Goal: Task Accomplishment & Management: Manage account settings

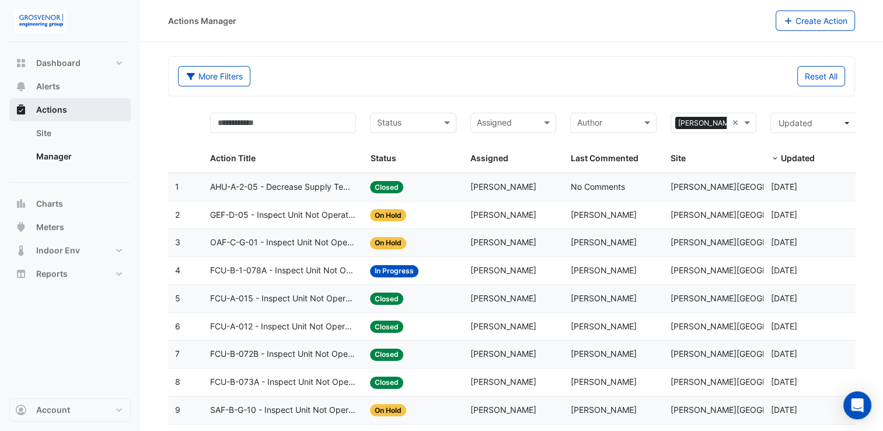
click at [63, 106] on span "Actions" at bounding box center [51, 110] width 31 height 12
click at [551, 123] on span at bounding box center [548, 122] width 15 height 13
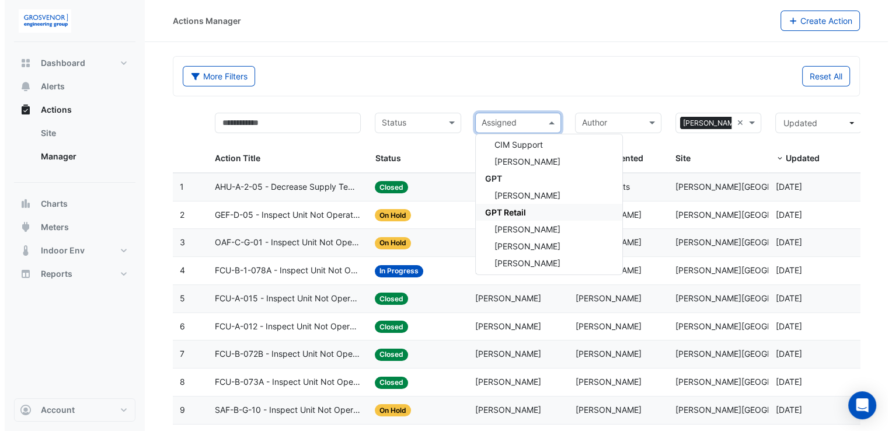
scroll to position [292, 0]
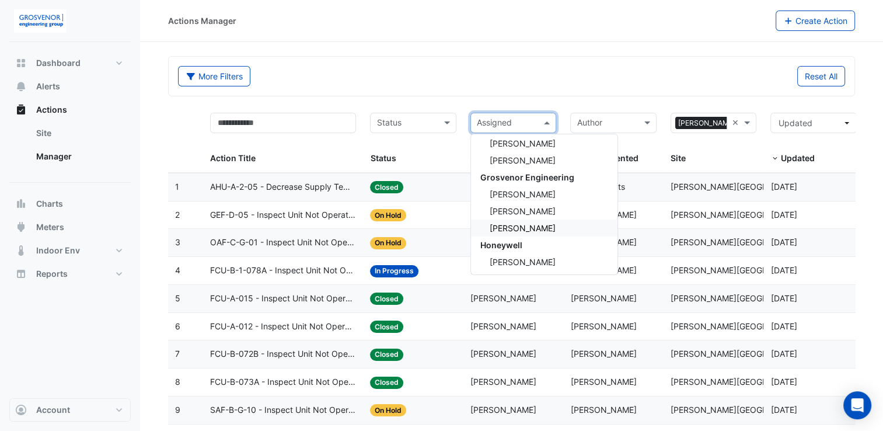
click at [521, 229] on span "[PERSON_NAME]" at bounding box center [523, 228] width 66 height 10
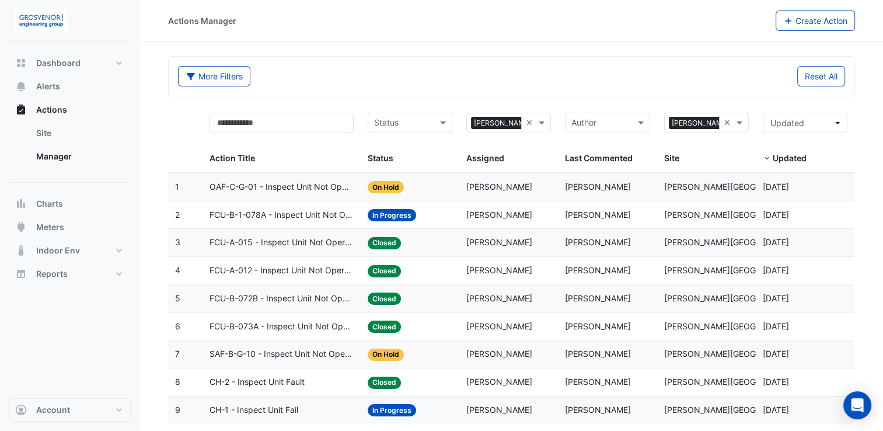
click at [251, 211] on span "FCU-B-1-078A - Inspect Unit Not Operating" at bounding box center [281, 214] width 144 height 13
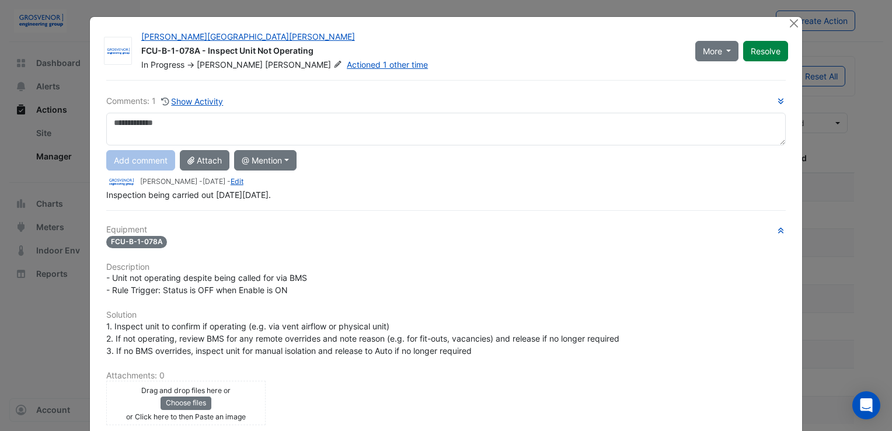
click at [191, 125] on textarea at bounding box center [445, 129] width 679 height 33
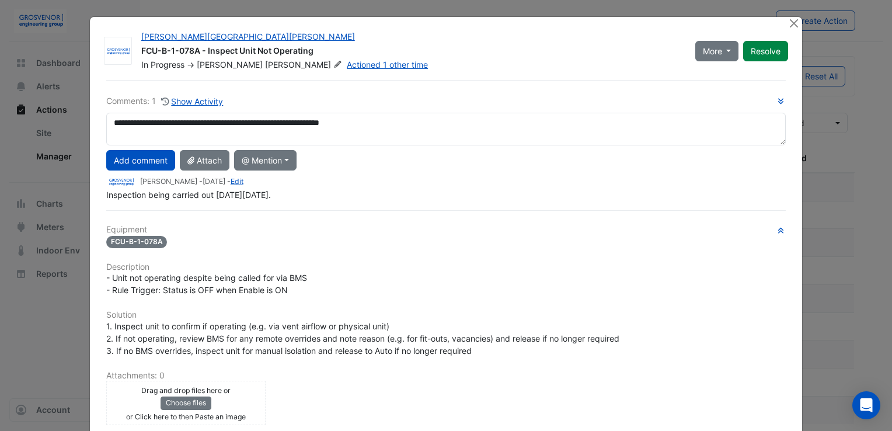
type textarea "**********"
drag, startPoint x: 316, startPoint y: 121, endPoint x: 315, endPoint y: 229, distance: 107.9
click at [314, 229] on h6 "Equipment" at bounding box center [445, 230] width 679 height 10
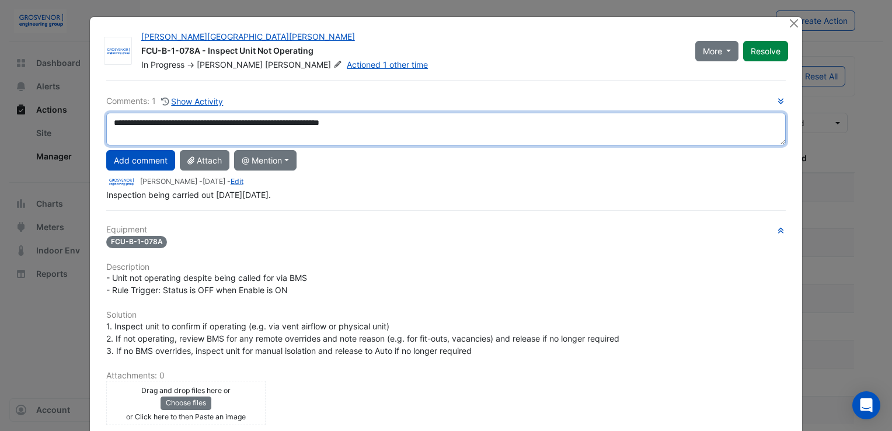
click at [382, 114] on textarea "**********" at bounding box center [445, 129] width 679 height 33
click at [376, 120] on textarea "**********" at bounding box center [445, 129] width 679 height 33
click at [327, 120] on textarea "**********" at bounding box center [445, 129] width 679 height 33
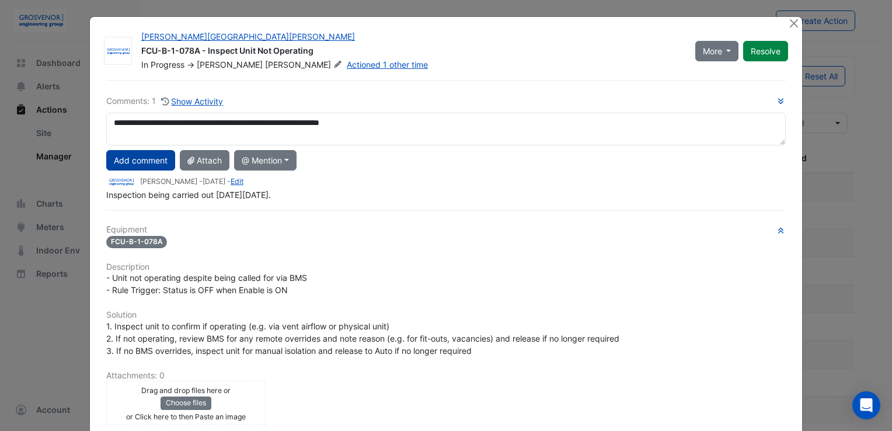
click at [151, 160] on button "Add comment" at bounding box center [140, 160] width 69 height 20
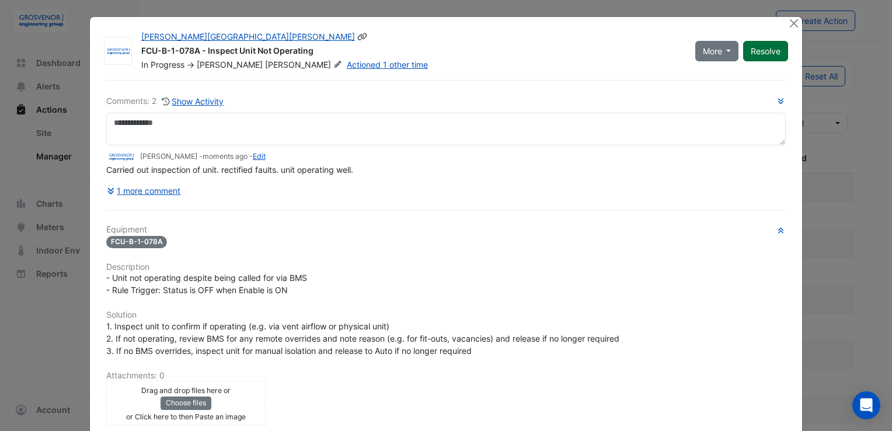
click at [765, 48] on button "Resolve" at bounding box center [765, 51] width 45 height 20
click at [792, 20] on button "Close" at bounding box center [793, 23] width 12 height 12
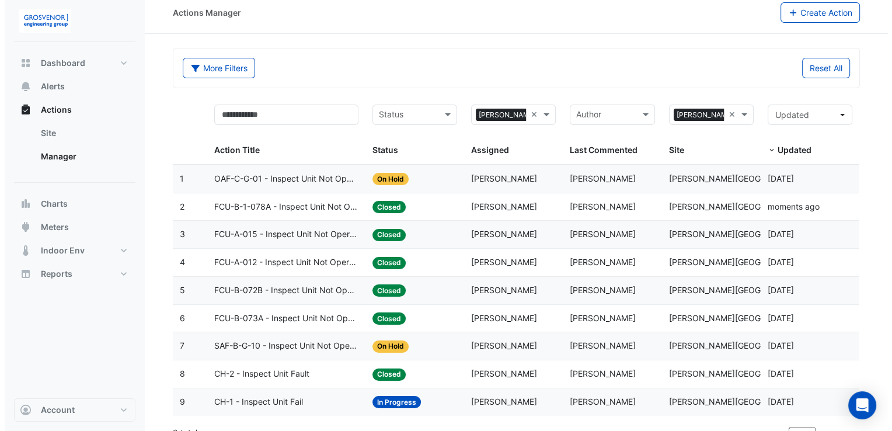
scroll to position [23, 0]
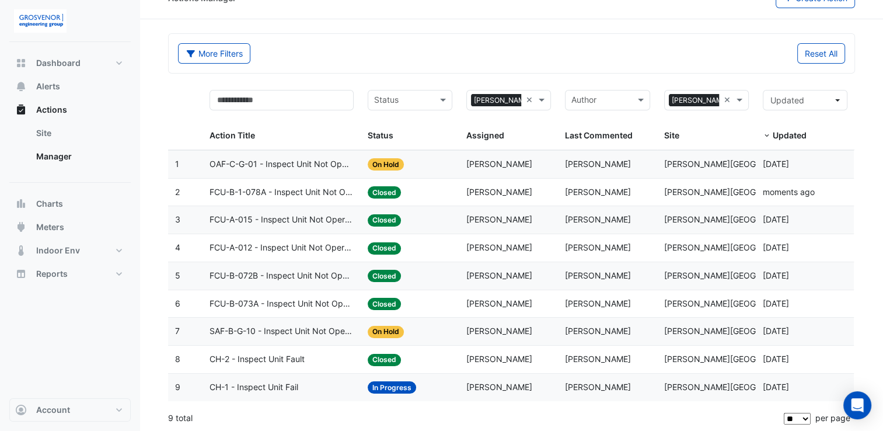
click at [260, 330] on span "SAF-B-G-10 - Inspect Unit Not Operating" at bounding box center [281, 330] width 144 height 13
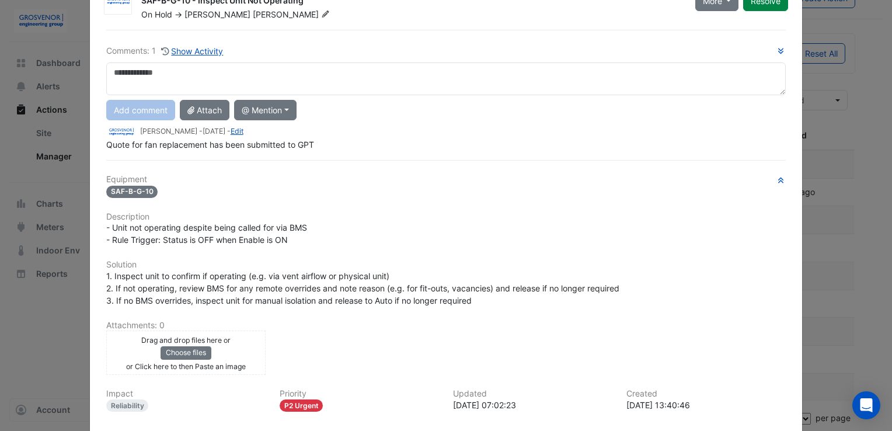
scroll to position [0, 0]
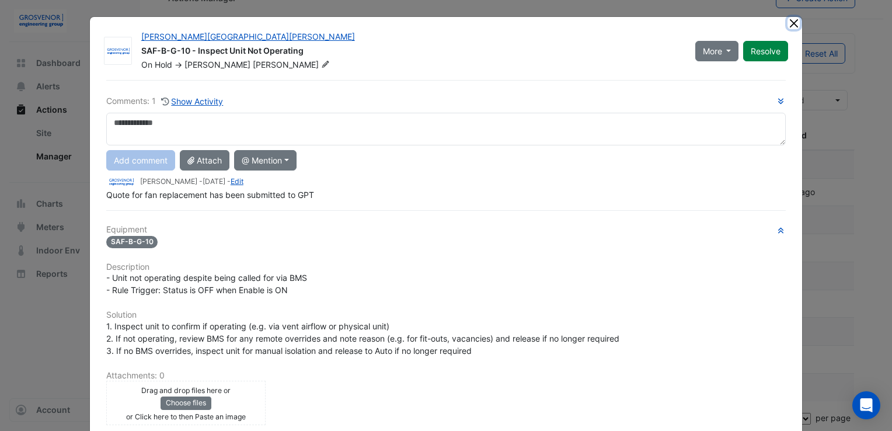
click at [794, 22] on button "Close" at bounding box center [793, 23] width 12 height 12
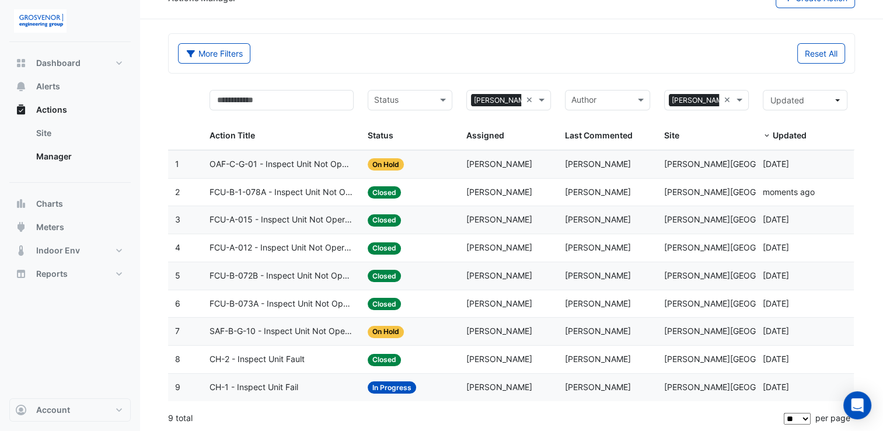
click at [256, 160] on span "OAF-C-G-01 - Inspect Unit Not Operating" at bounding box center [281, 164] width 144 height 13
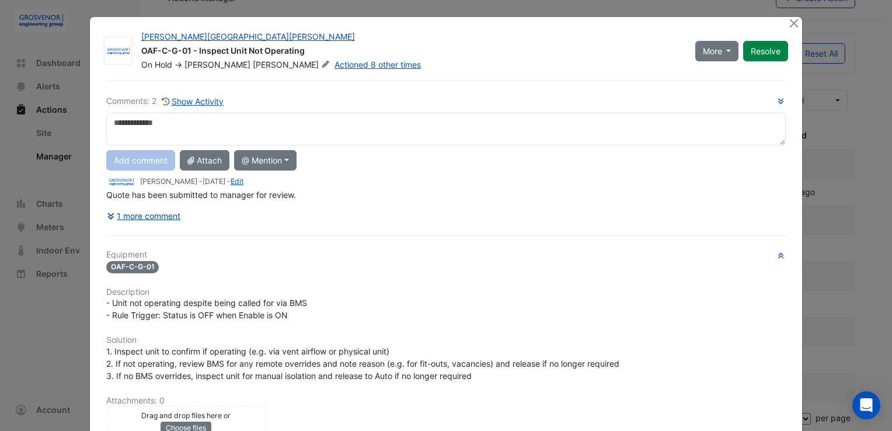
click at [138, 213] on button "1 more comment" at bounding box center [143, 215] width 75 height 20
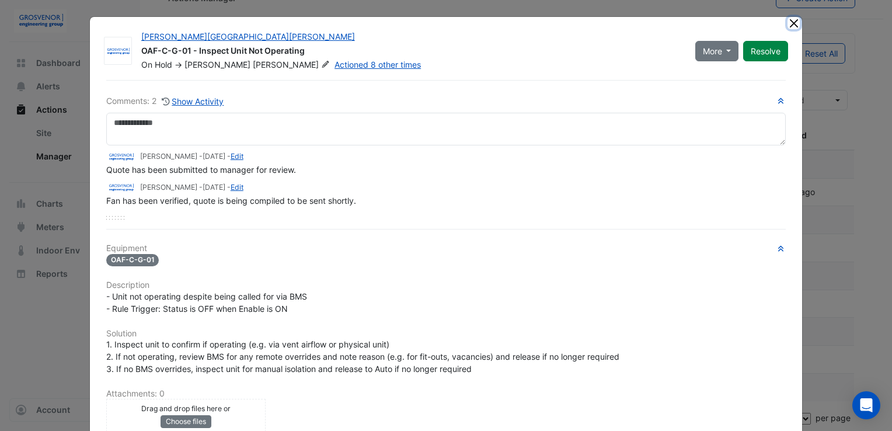
click at [787, 25] on button "Close" at bounding box center [793, 23] width 12 height 12
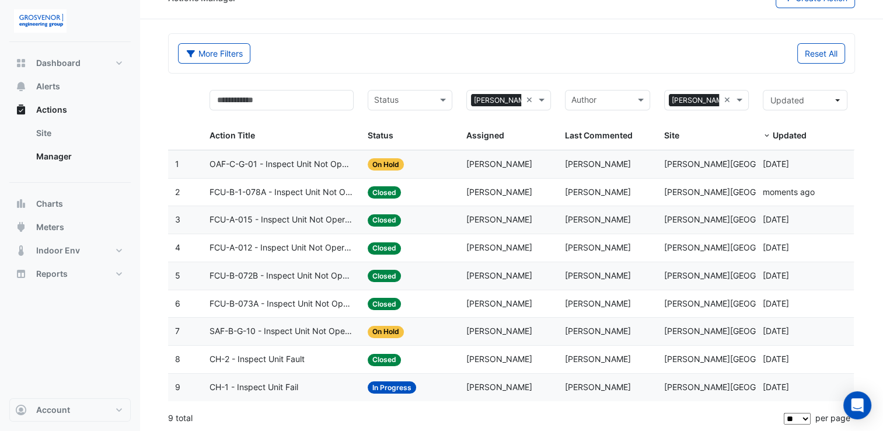
click at [312, 324] on span "SAF-B-G-10 - Inspect Unit Not Operating" at bounding box center [281, 330] width 144 height 13
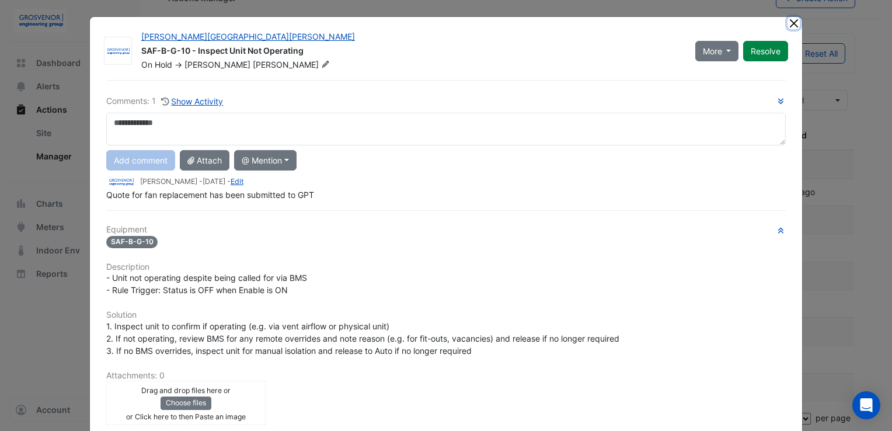
click at [788, 19] on button "Close" at bounding box center [793, 23] width 12 height 12
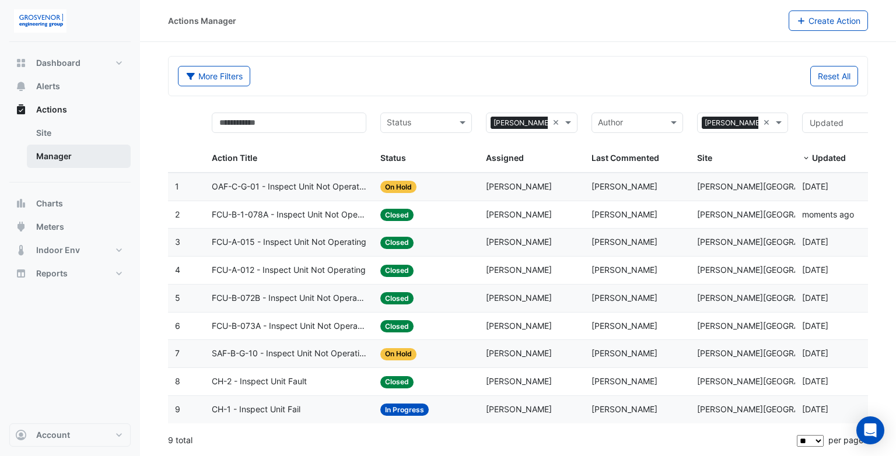
click at [61, 155] on link "Manager" at bounding box center [79, 156] width 104 height 23
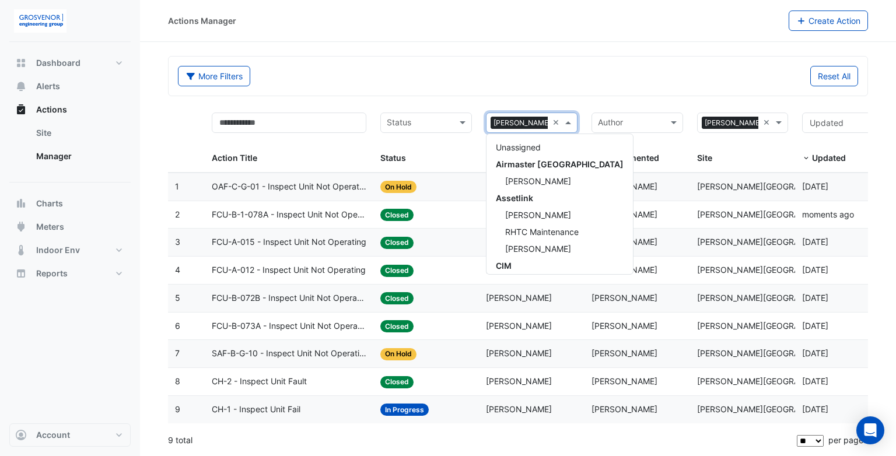
click at [568, 123] on span at bounding box center [569, 122] width 15 height 13
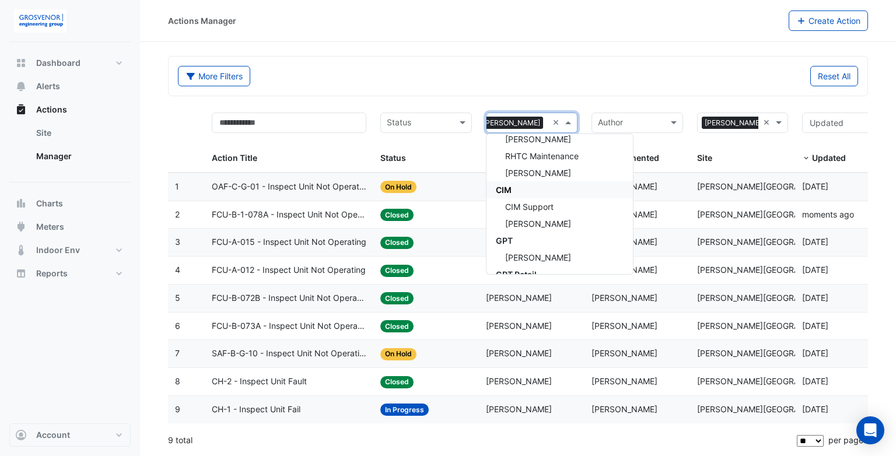
scroll to position [93, 0]
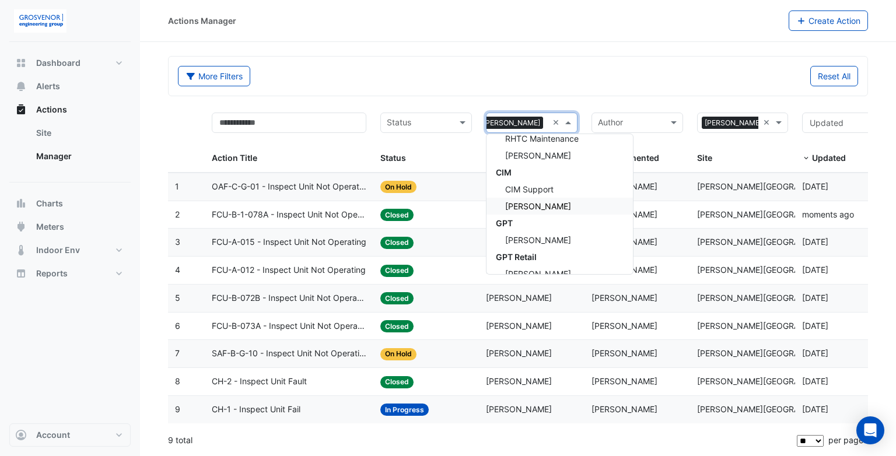
click at [541, 204] on span "[PERSON_NAME]" at bounding box center [538, 206] width 66 height 10
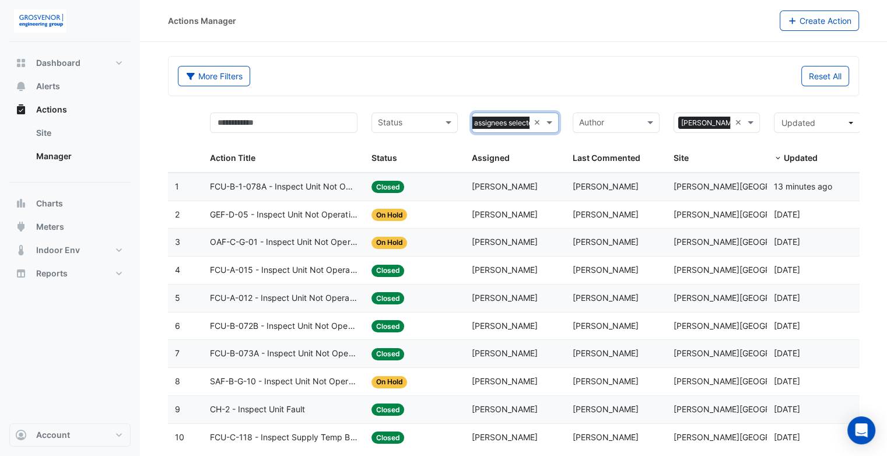
click at [310, 213] on span "GEF-D-05 - Inspect Unit Not Operating" at bounding box center [283, 214] width 147 height 13
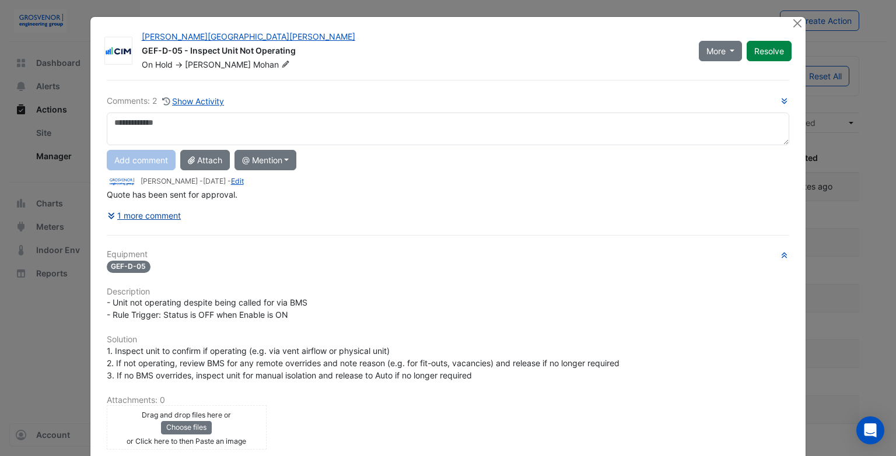
click at [161, 216] on button "1 more comment" at bounding box center [144, 215] width 75 height 20
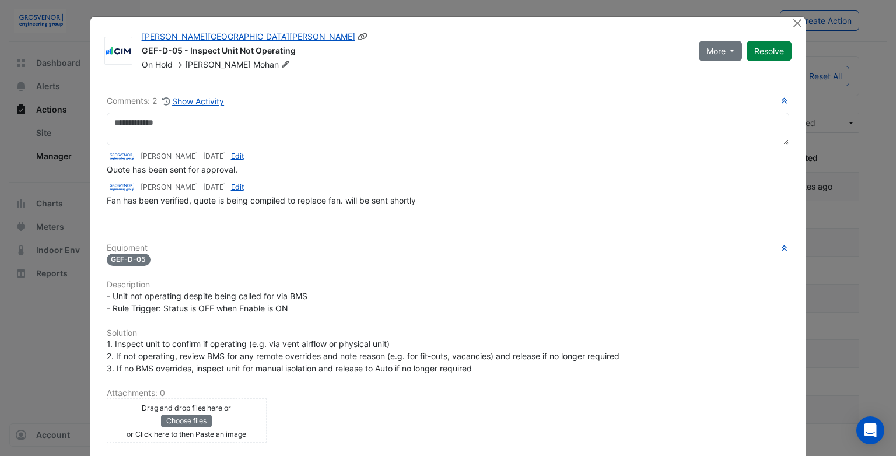
click at [282, 63] on icon at bounding box center [285, 64] width 7 height 7
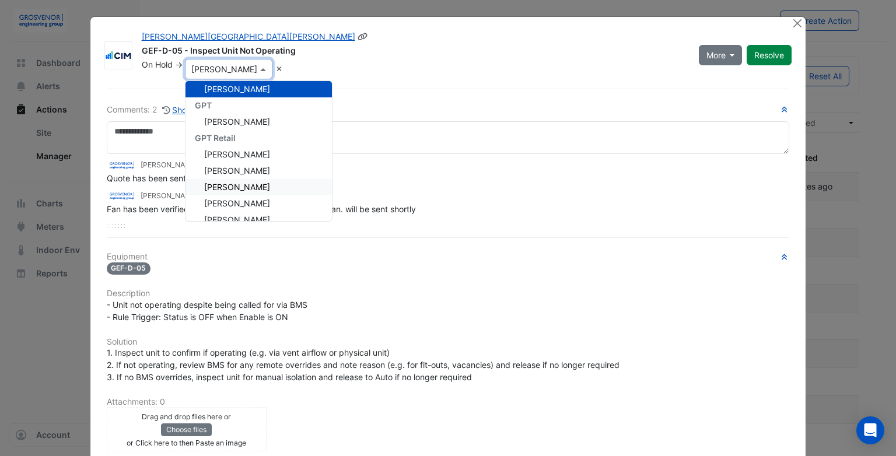
scroll to position [278, 0]
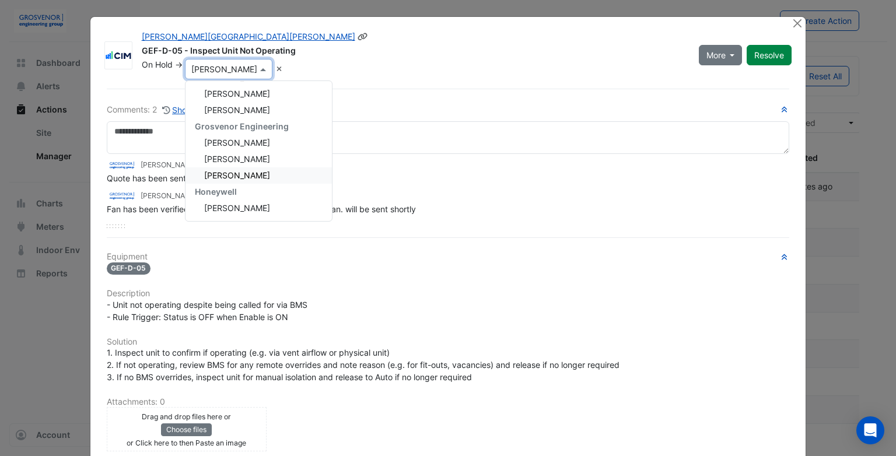
click at [243, 174] on span "[PERSON_NAME]" at bounding box center [237, 175] width 66 height 10
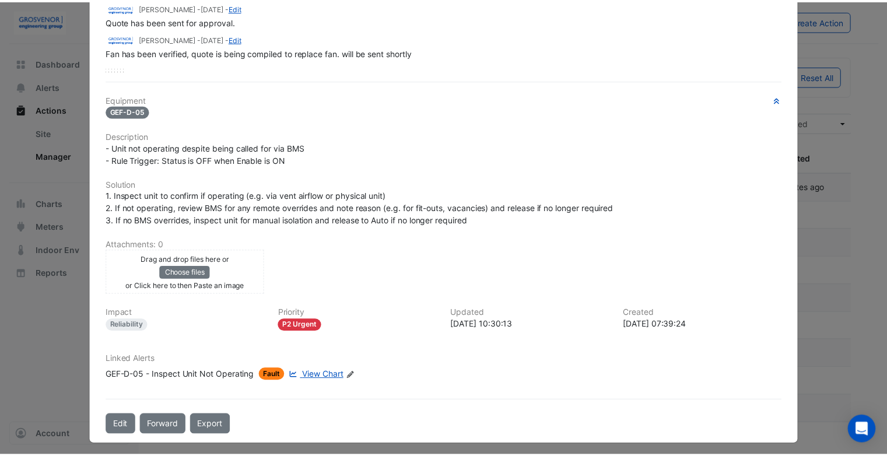
scroll to position [0, 0]
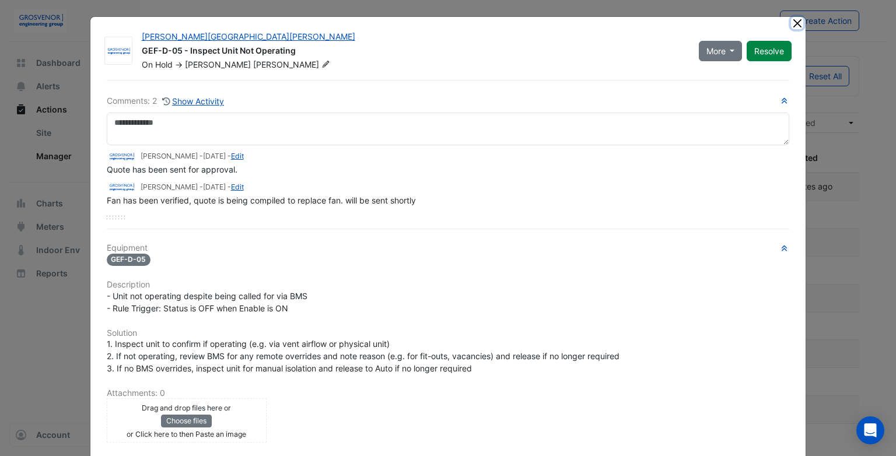
click at [792, 25] on button "Close" at bounding box center [797, 23] width 12 height 12
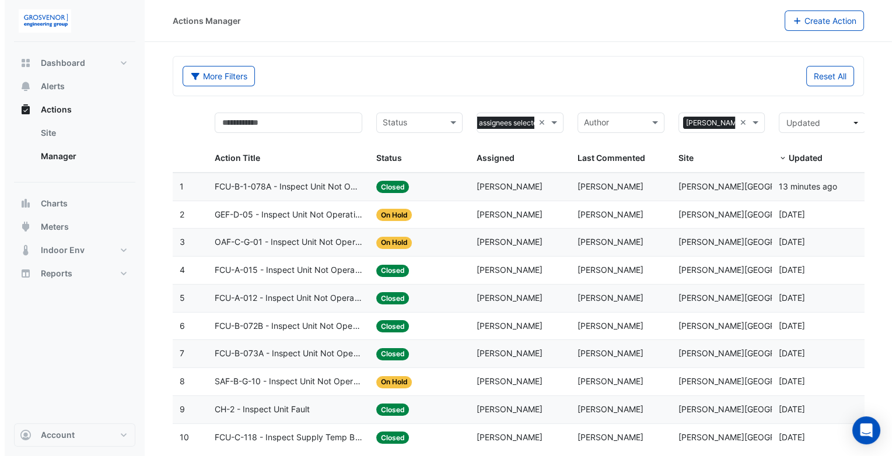
scroll to position [25, 0]
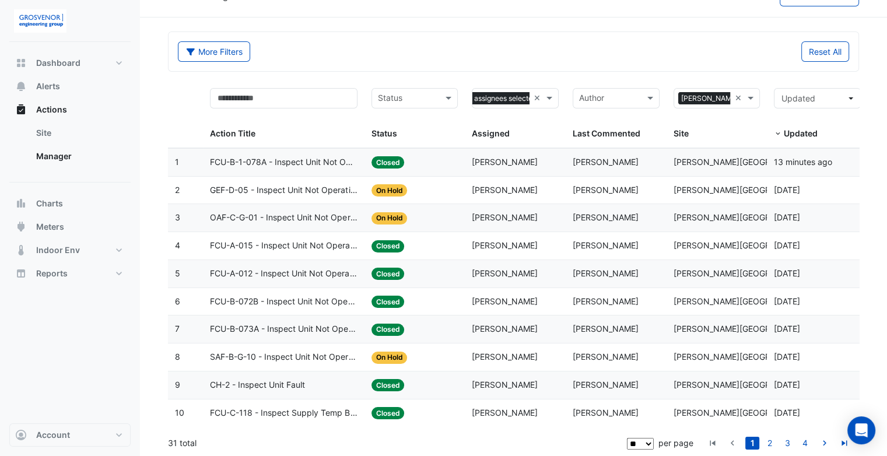
click at [280, 188] on span "GEF-D-05 - Inspect Unit Not Operating" at bounding box center [283, 190] width 147 height 13
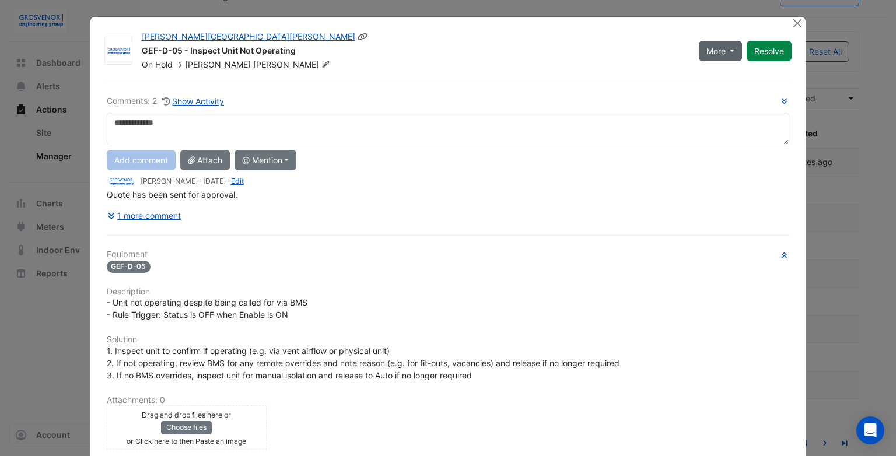
click at [721, 48] on span "More" at bounding box center [716, 51] width 19 height 12
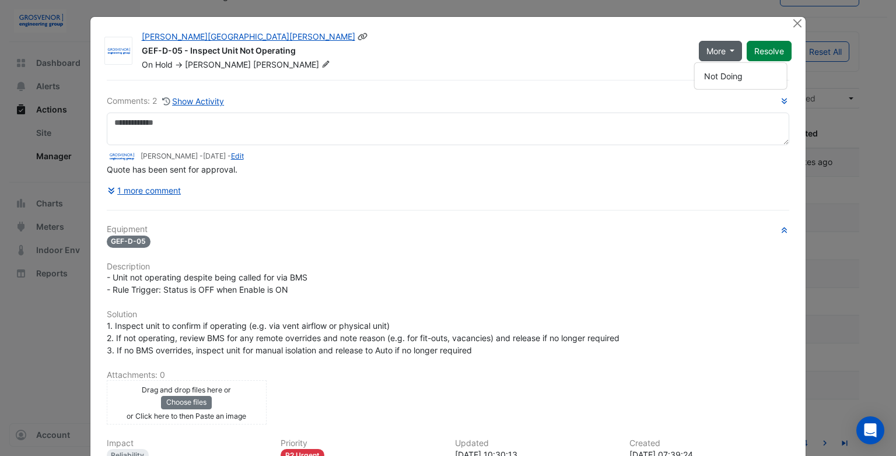
click at [613, 43] on div "[PERSON_NAME][GEOGRAPHIC_DATA][PERSON_NAME]" at bounding box center [413, 38] width 543 height 14
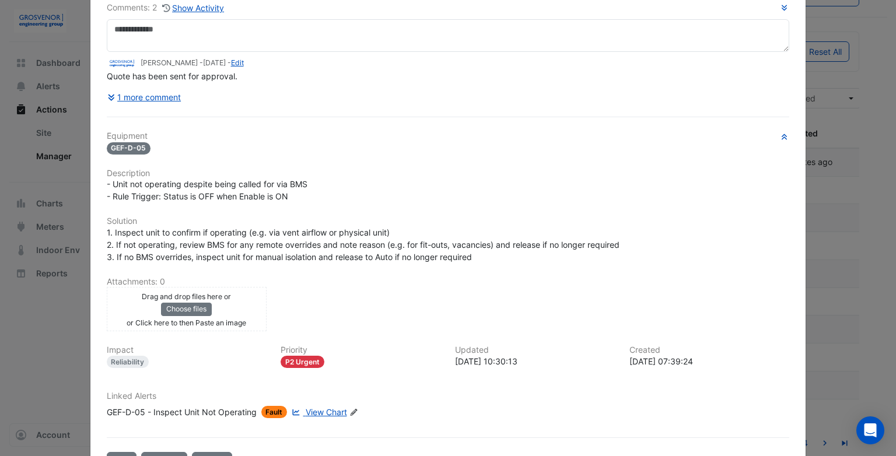
scroll to position [131, 0]
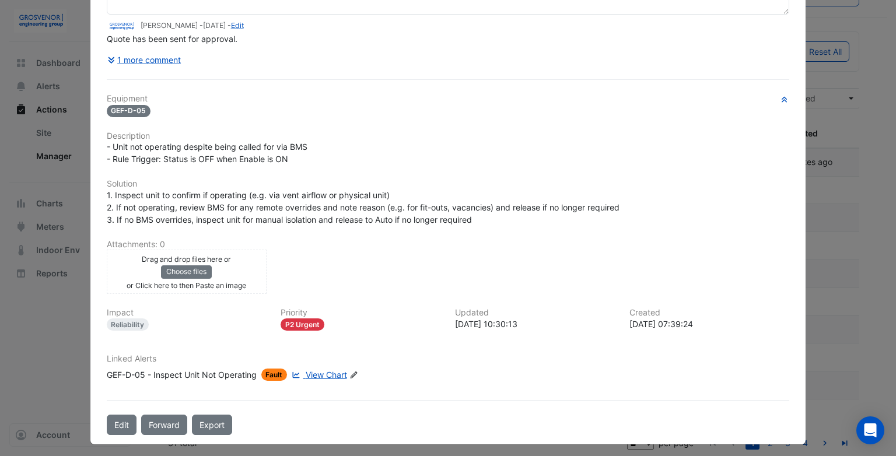
click at [322, 372] on span "View Chart" at bounding box center [326, 375] width 41 height 10
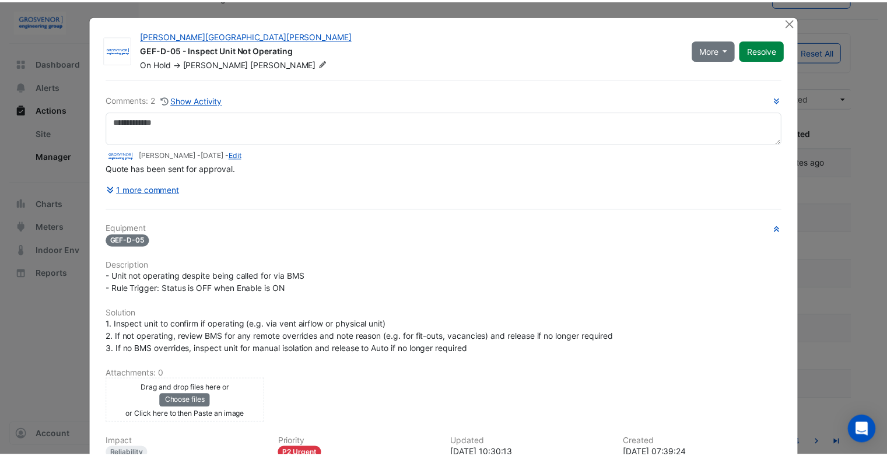
scroll to position [0, 0]
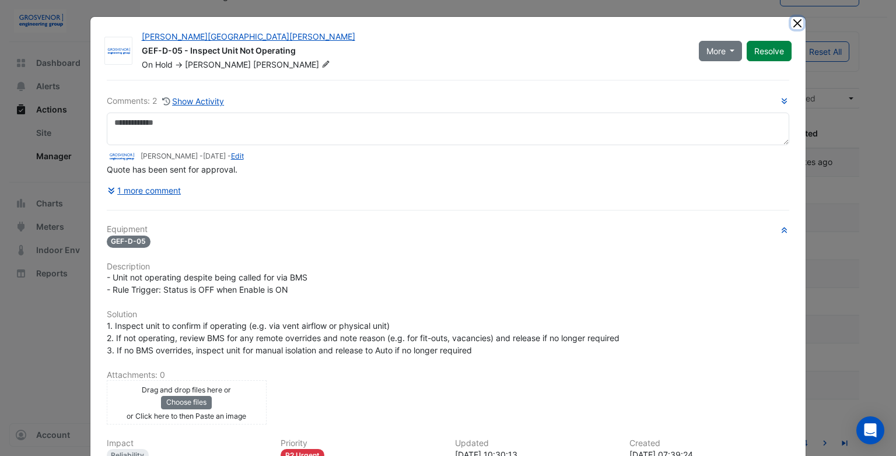
click at [793, 24] on button "Close" at bounding box center [797, 23] width 12 height 12
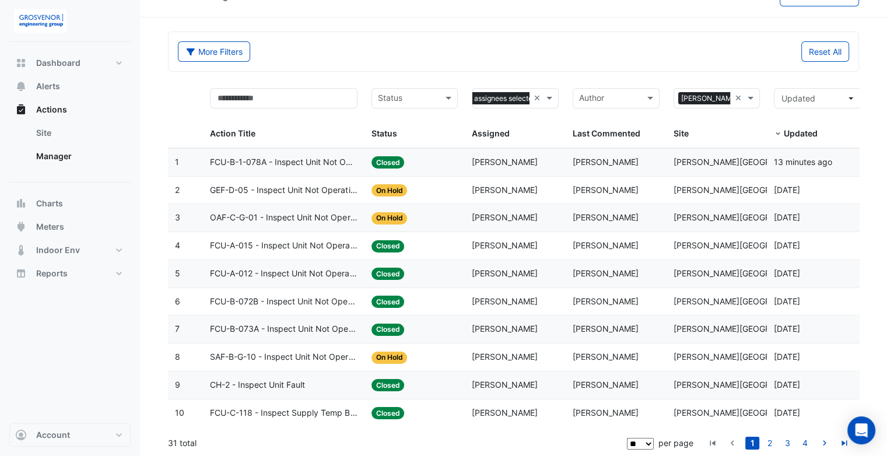
click at [287, 216] on span "OAF-C-G-01 - Inspect Unit Not Operating" at bounding box center [283, 217] width 147 height 13
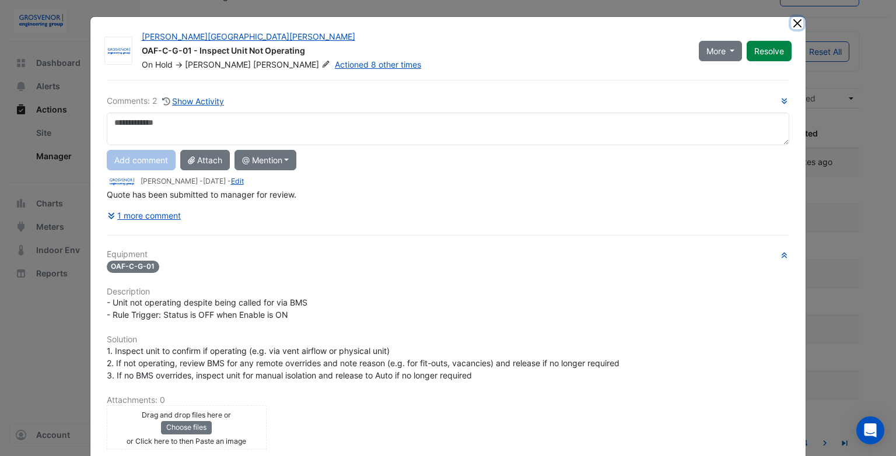
click at [795, 20] on button "Close" at bounding box center [797, 23] width 12 height 12
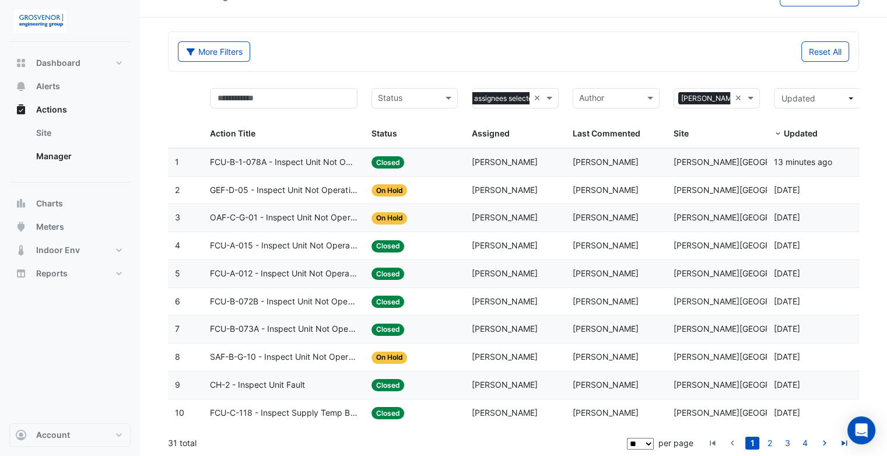
click at [279, 352] on span "SAF-B-G-10 - Inspect Unit Not Operating" at bounding box center [283, 357] width 147 height 13
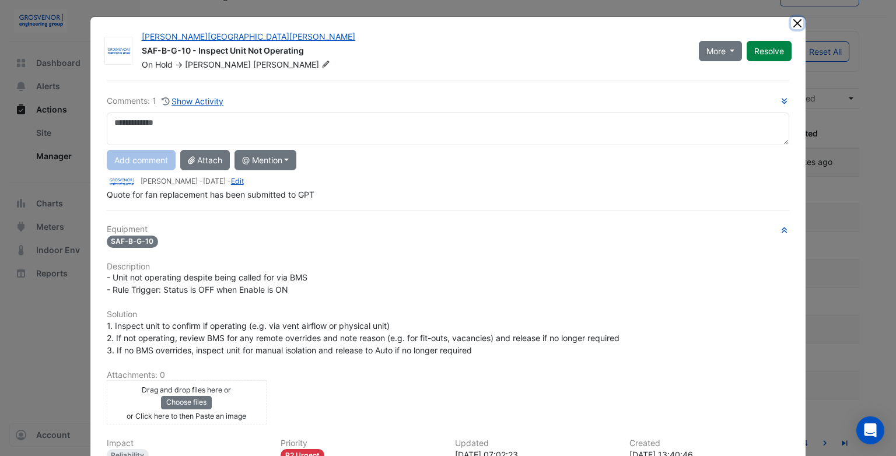
click at [795, 23] on button "Close" at bounding box center [797, 23] width 12 height 12
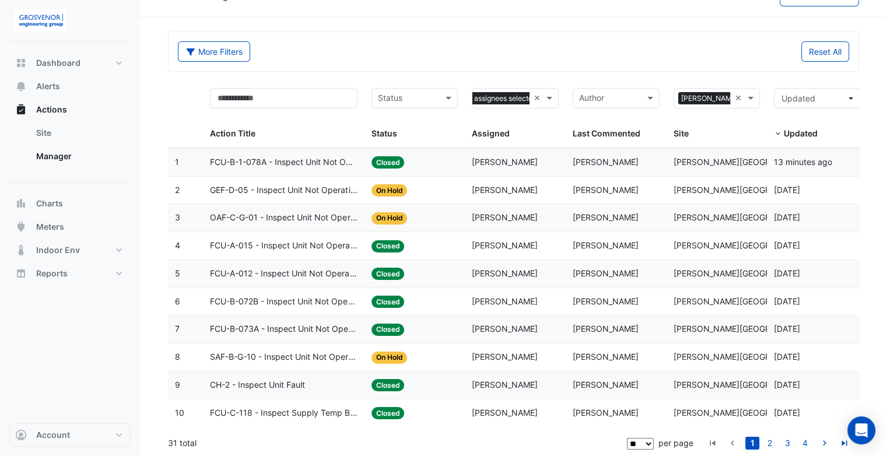
click at [392, 190] on span "On Hold" at bounding box center [390, 190] width 36 height 12
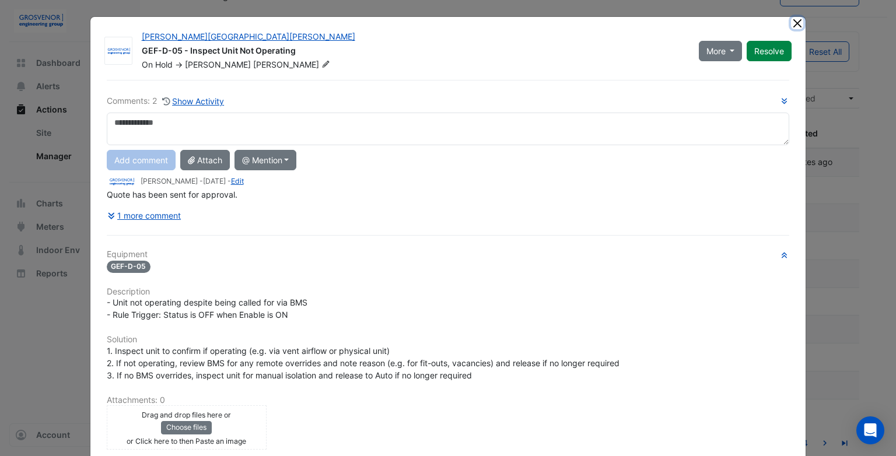
click at [795, 25] on button "Close" at bounding box center [797, 23] width 12 height 12
